Goal: Find specific page/section: Find specific page/section

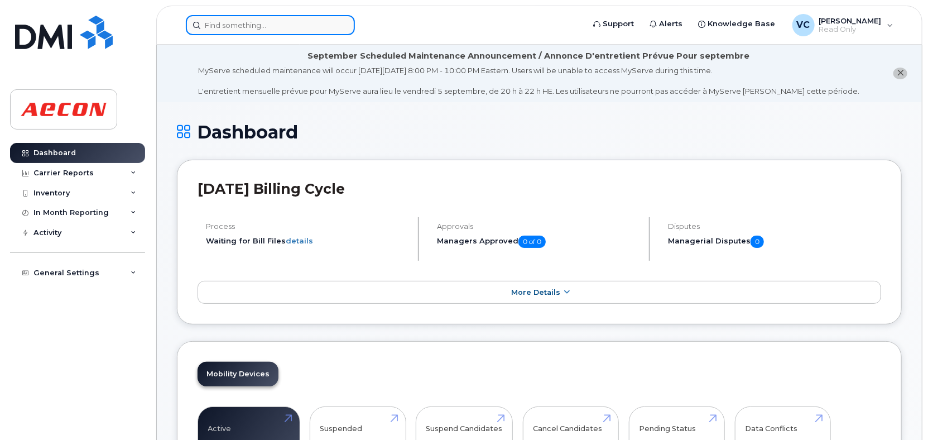
click at [237, 26] on input at bounding box center [270, 25] width 169 height 20
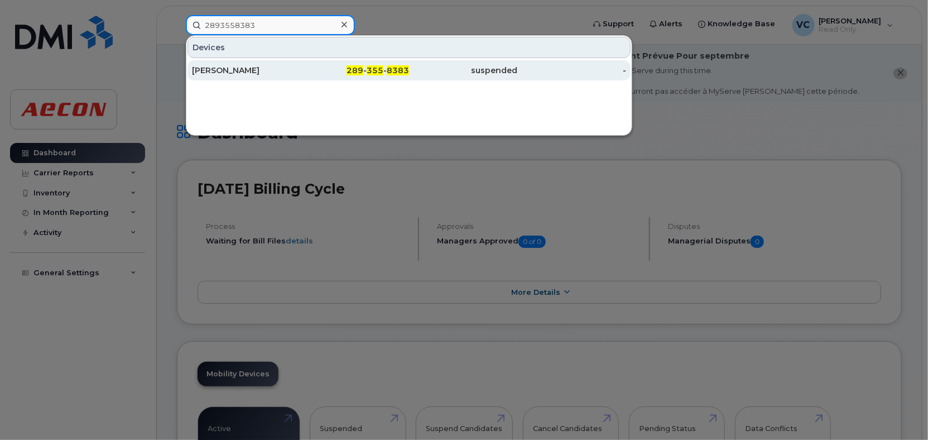
type input "2893558383"
click at [279, 71] on div "[PERSON_NAME]" at bounding box center [246, 70] width 109 height 11
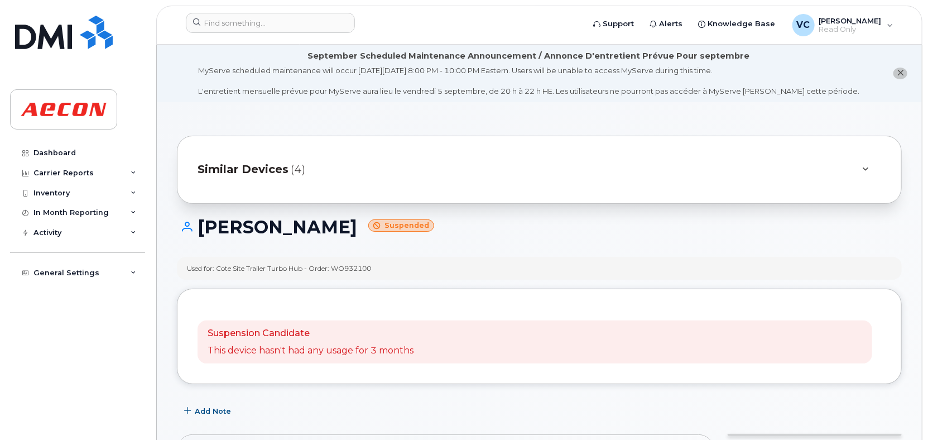
click at [275, 175] on span "Similar Devices" at bounding box center [243, 169] width 91 height 16
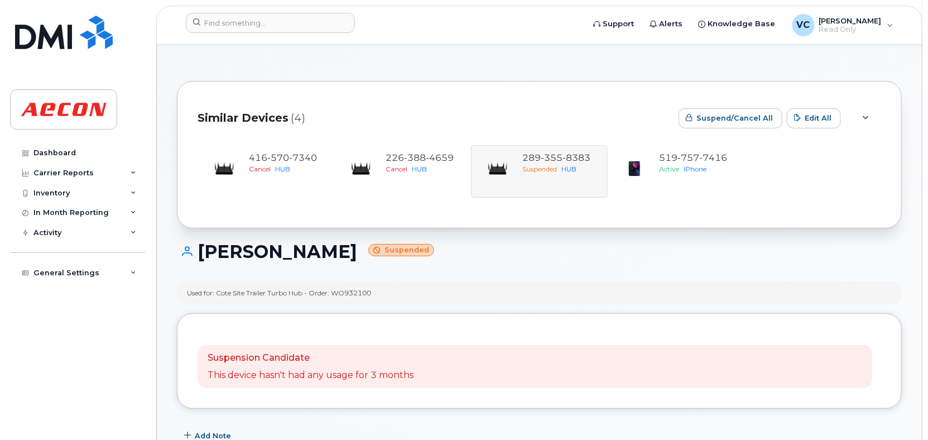
scroll to position [56, 0]
